Goal: Task Accomplishment & Management: Manage account settings

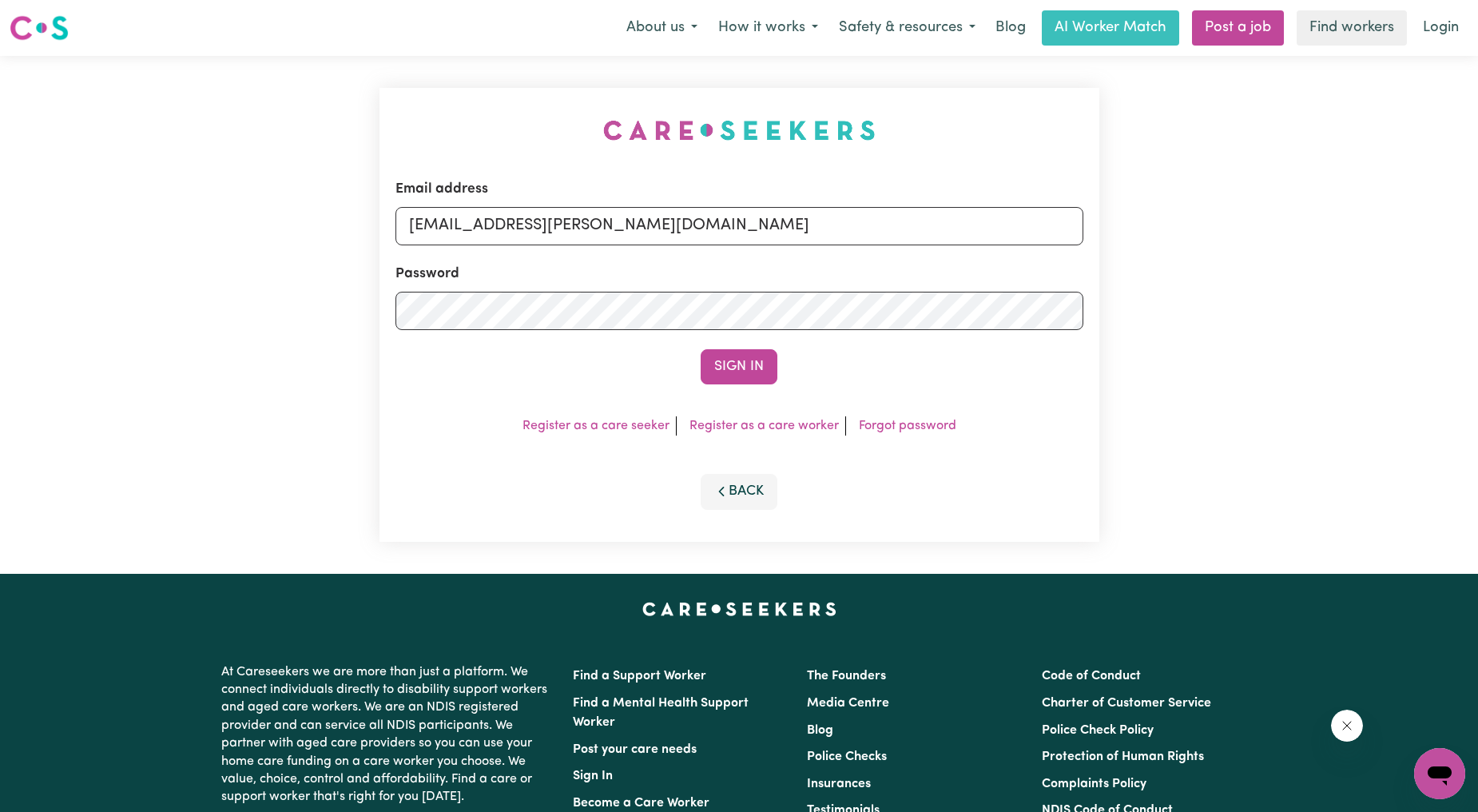
drag, startPoint x: 490, startPoint y: 221, endPoint x: 1156, endPoint y: 310, distance: 671.9
click at [1156, 310] on div "Email address [EMAIL_ADDRESS][PERSON_NAME][DOMAIN_NAME] Password Sign In Regist…" at bounding box center [739, 315] width 1478 height 518
type input "[EMAIL_ADDRESS][DOMAIN_NAME]"
click at [754, 346] on form "Email address [EMAIL_ADDRESS][DOMAIN_NAME] Password Sign In" at bounding box center [739, 281] width 688 height 205
click at [736, 368] on button "Sign In" at bounding box center [739, 367] width 77 height 36
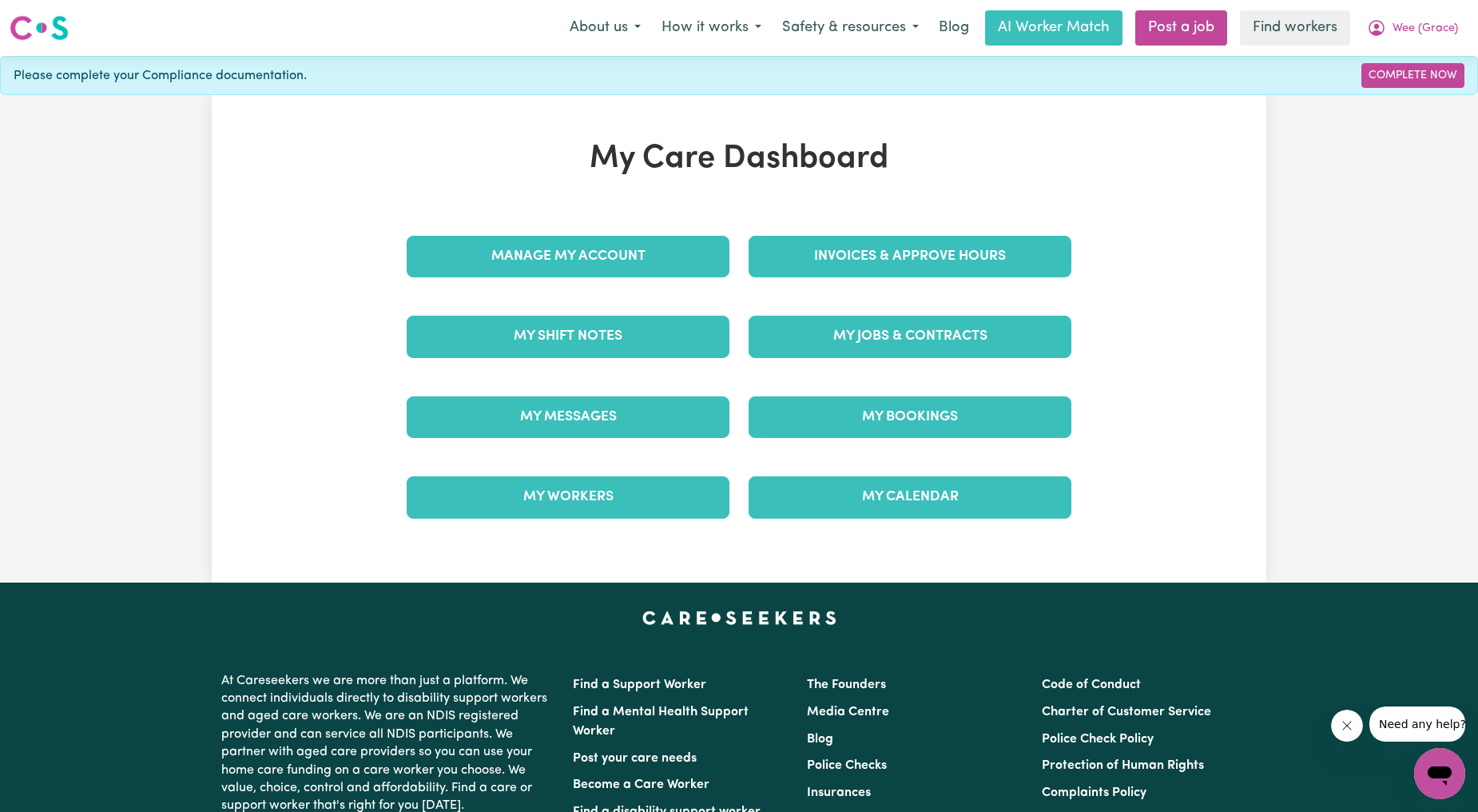
click at [900, 224] on div "Invoices & Approve Hours" at bounding box center [909, 256] width 342 height 80
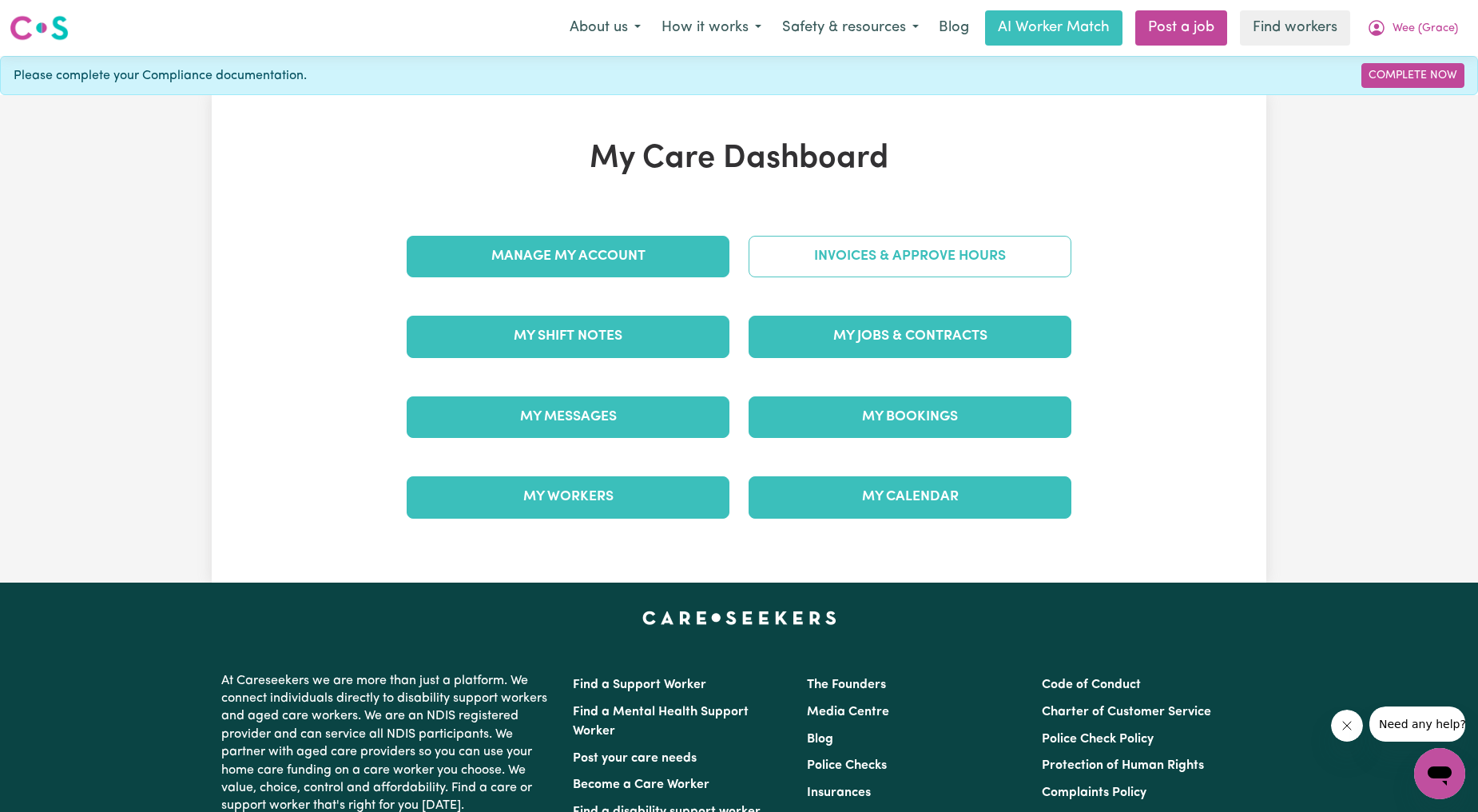
click at [893, 250] on link "Invoices & Approve Hours" at bounding box center [909, 257] width 323 height 41
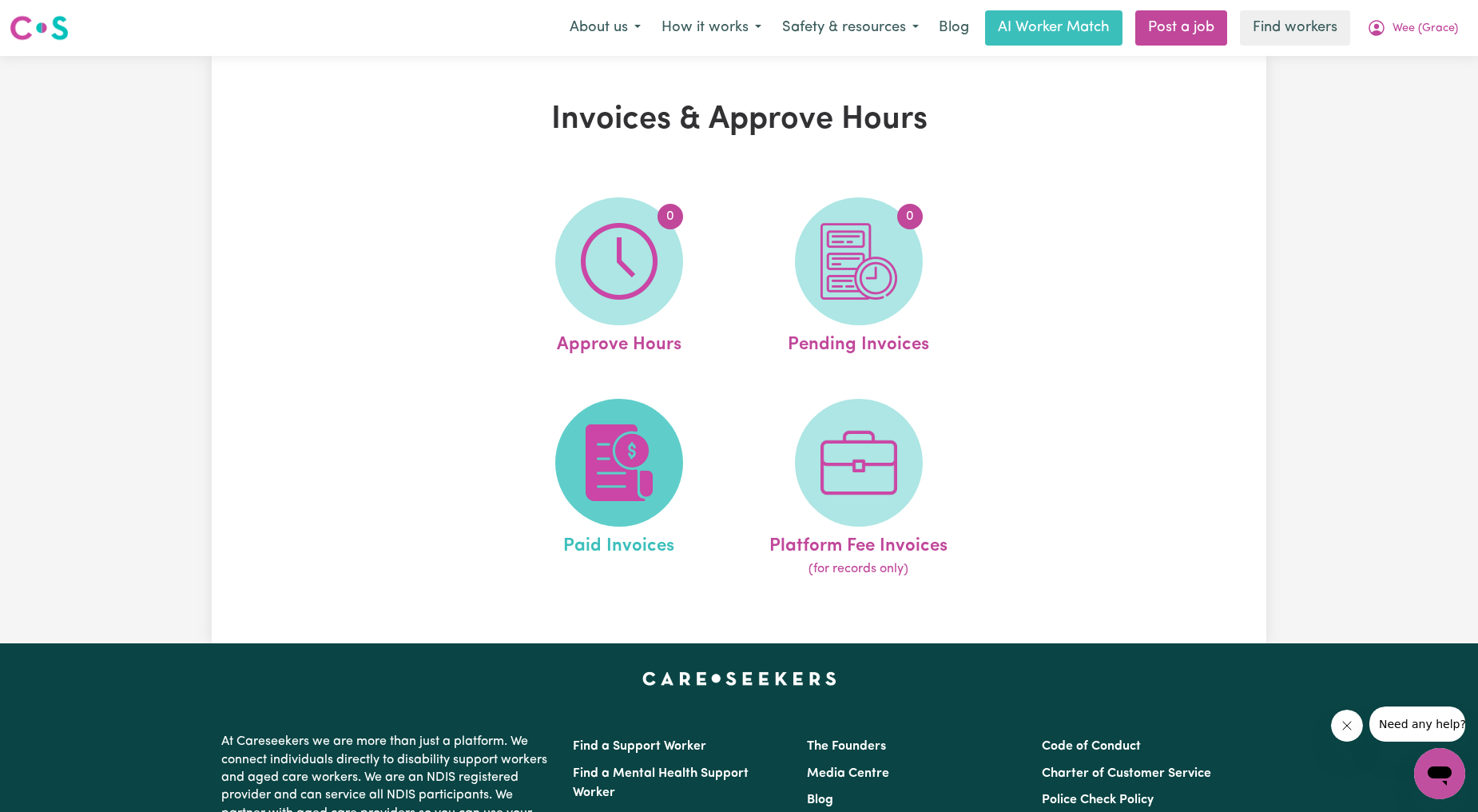
click at [624, 436] on img at bounding box center [619, 463] width 77 height 77
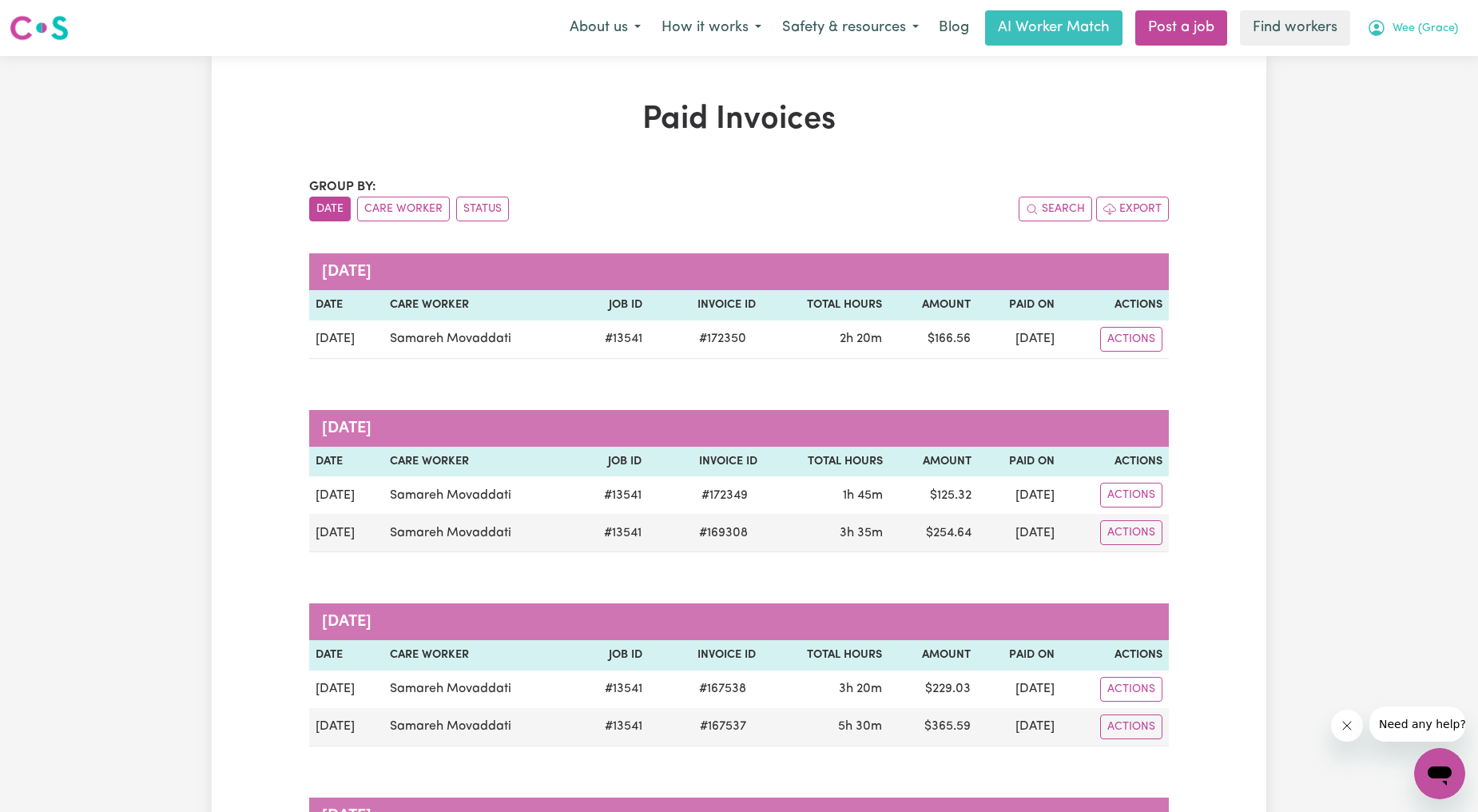
click at [1417, 29] on span "Wee (Grace)" at bounding box center [1426, 28] width 66 height 18
click at [1386, 89] on link "Logout" at bounding box center [1405, 92] width 126 height 30
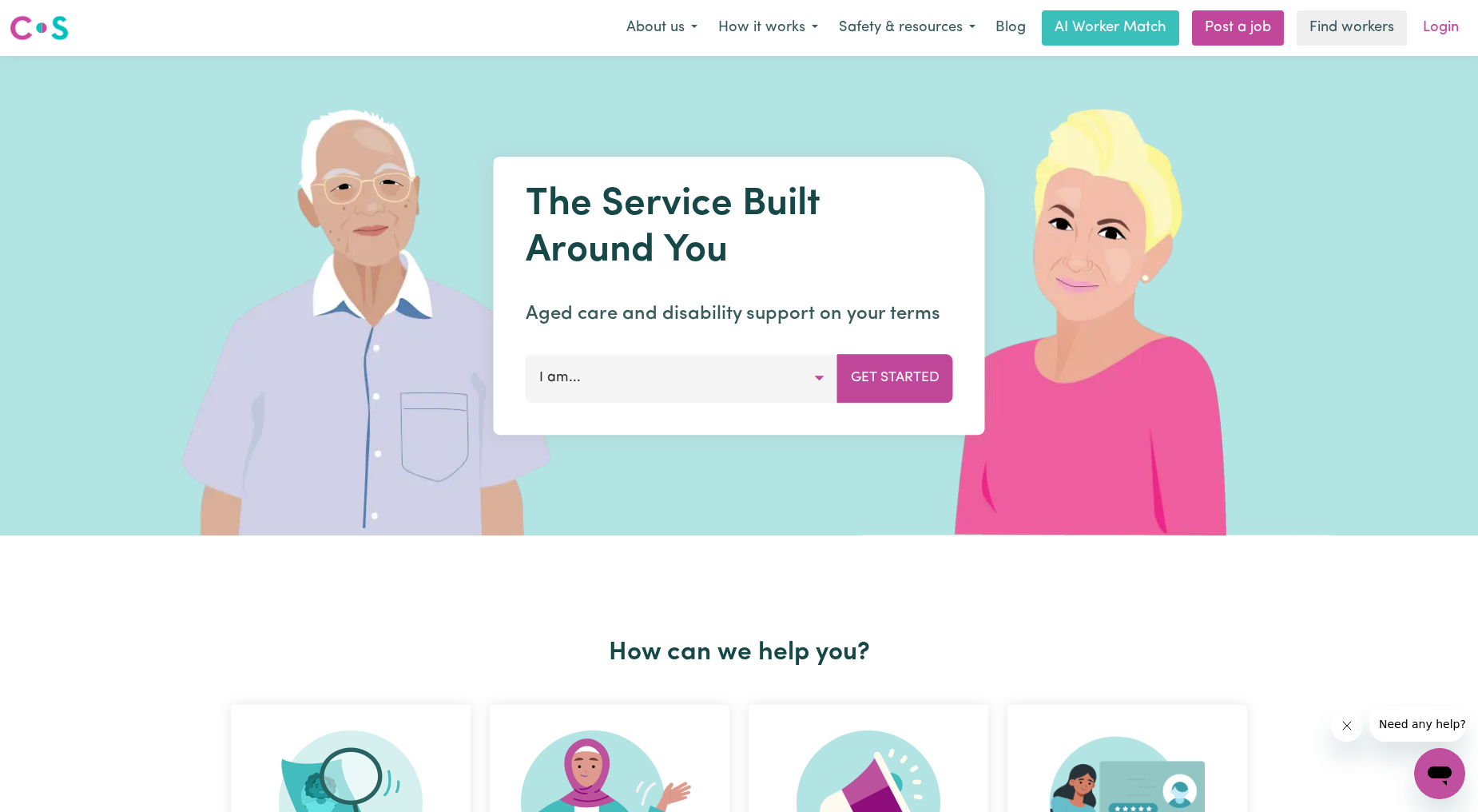
click at [1435, 37] on link "Login" at bounding box center [1441, 28] width 55 height 36
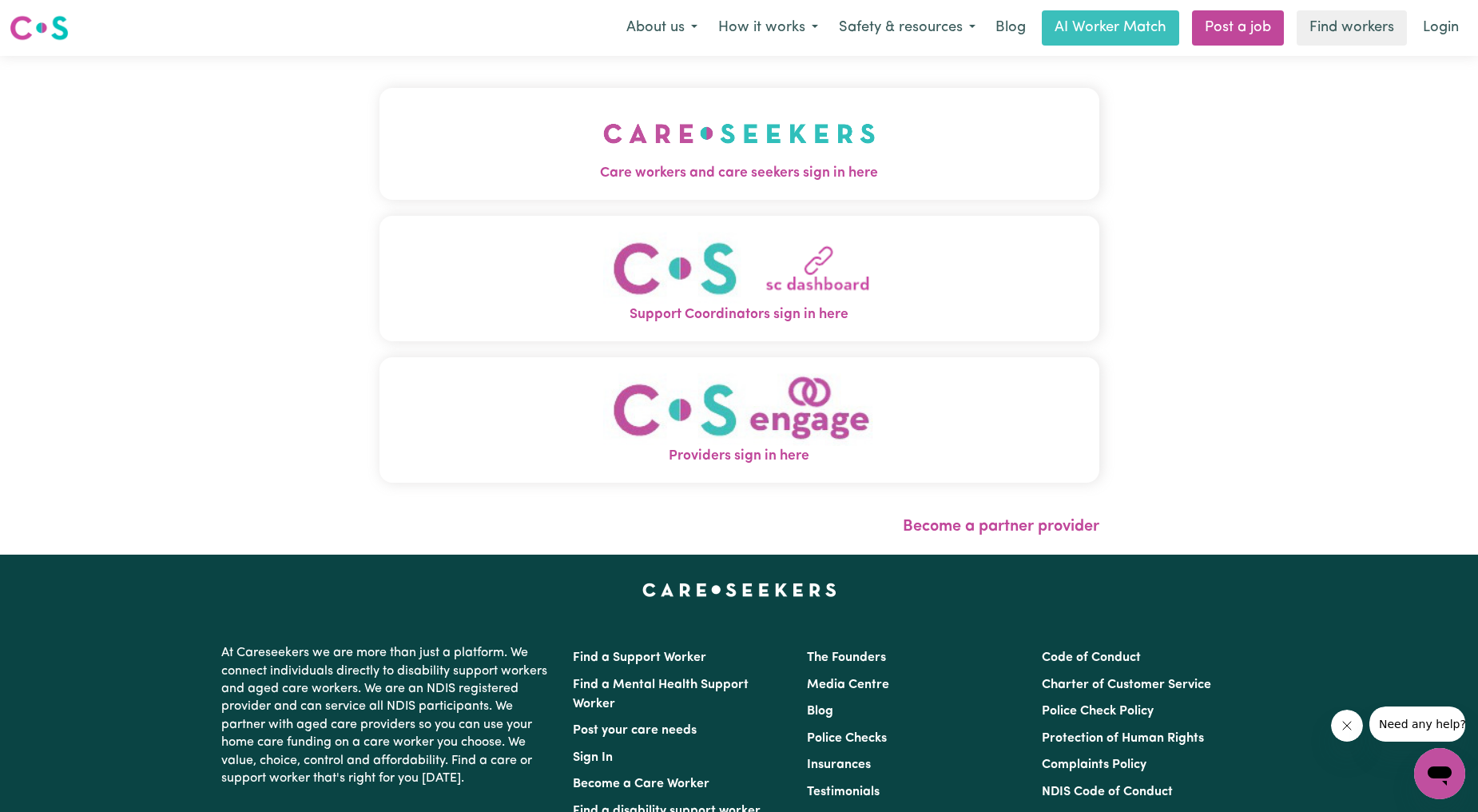
click at [379, 112] on button "Care workers and care seekers sign in here" at bounding box center [739, 143] width 720 height 111
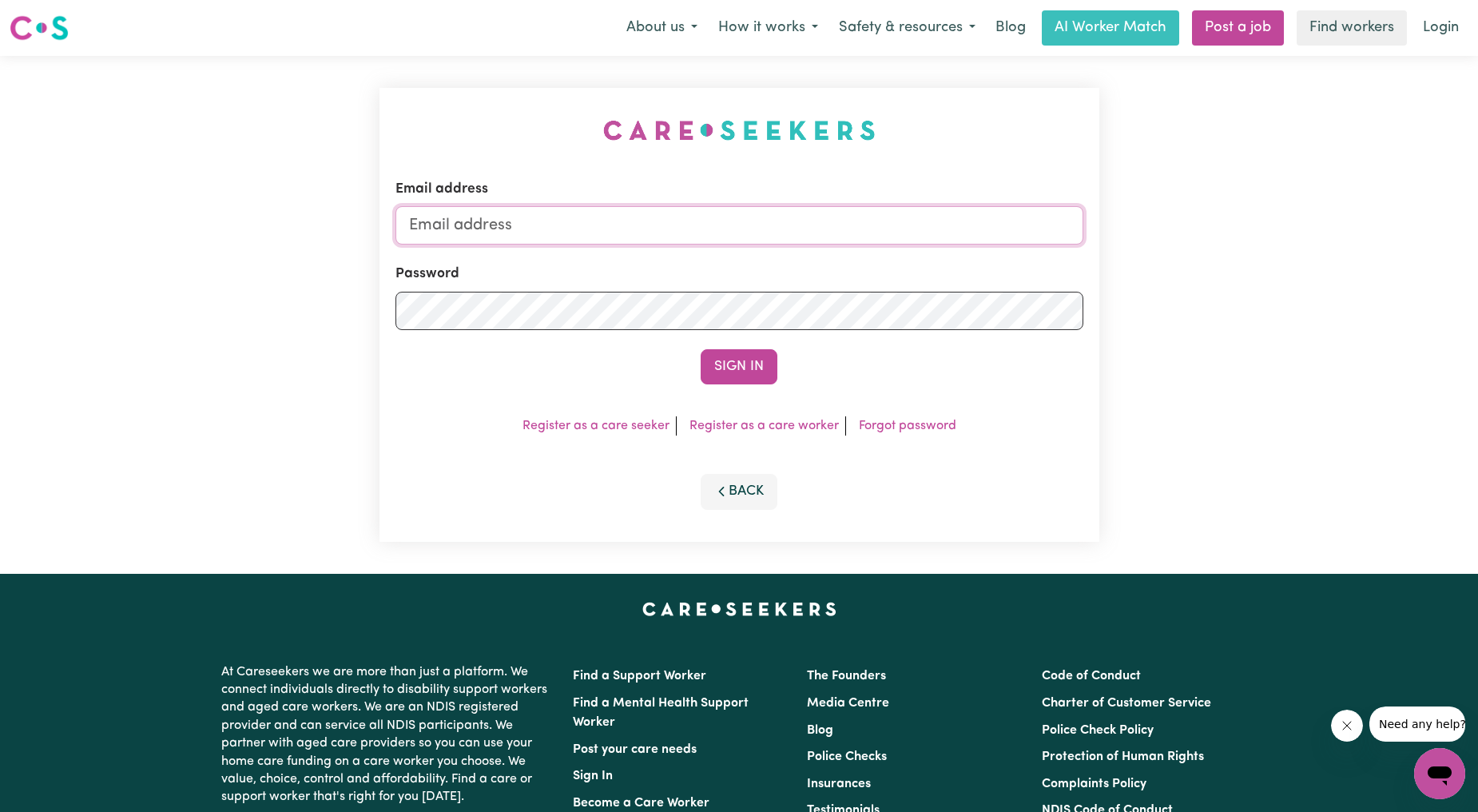
click at [658, 229] on input "Email address" at bounding box center [739, 225] width 688 height 38
drag, startPoint x: 494, startPoint y: 222, endPoint x: 874, endPoint y: 286, distance: 385.4
click at [874, 286] on form "Email address [EMAIL_ADDRESS][PERSON_NAME][DOMAIN_NAME] Password Sign In" at bounding box center [739, 281] width 688 height 205
type input "[EMAIL_ADDRESS][DOMAIN_NAME]"
click at [752, 369] on button "Sign In" at bounding box center [739, 367] width 77 height 36
